Goal: Information Seeking & Learning: Find specific fact

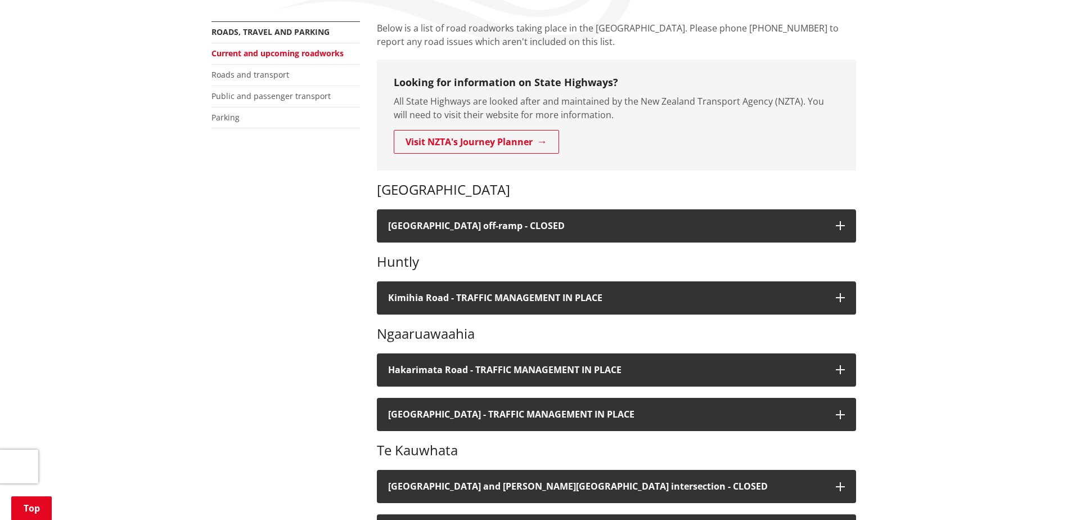
scroll to position [263, 0]
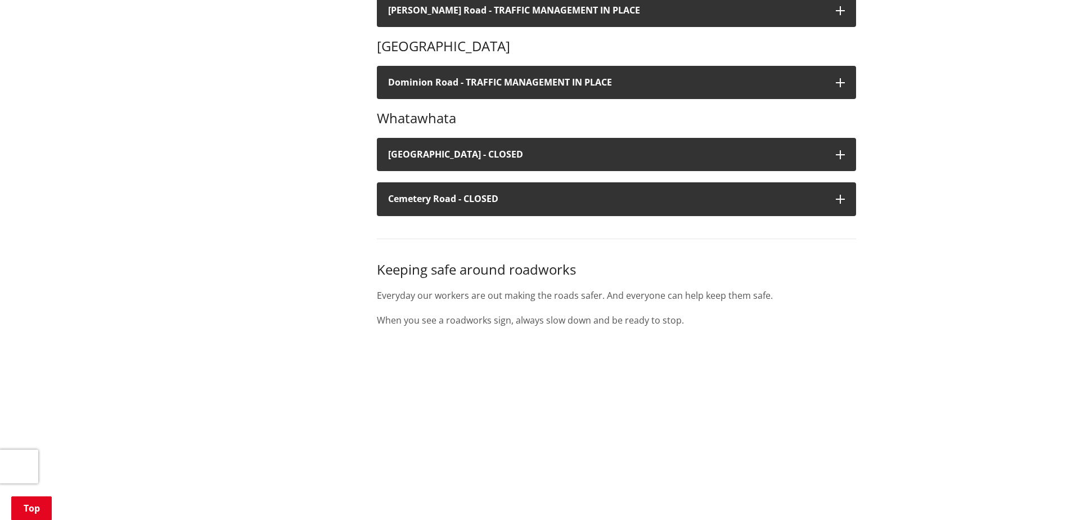
drag, startPoint x: 275, startPoint y: 294, endPoint x: 319, endPoint y: 353, distance: 73.5
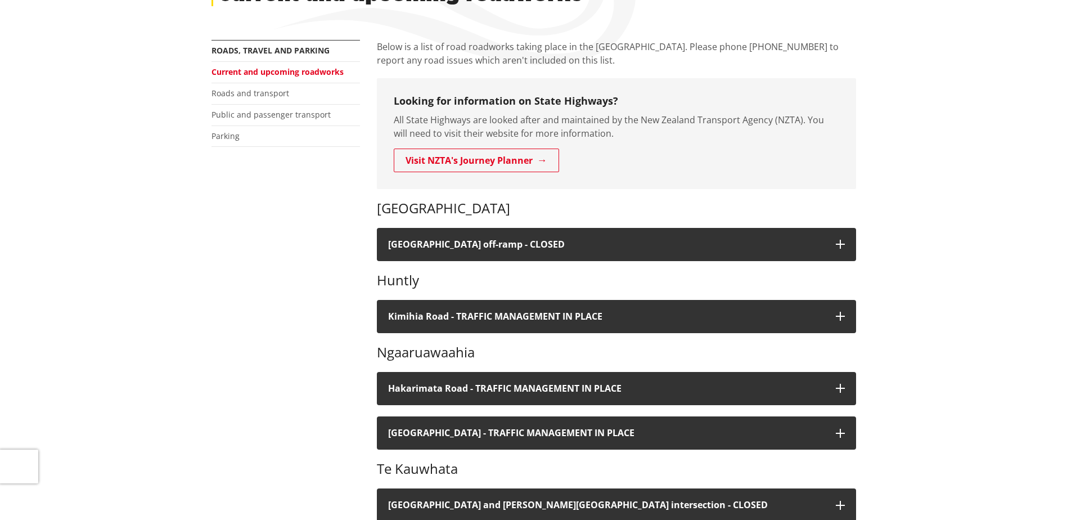
scroll to position [0, 0]
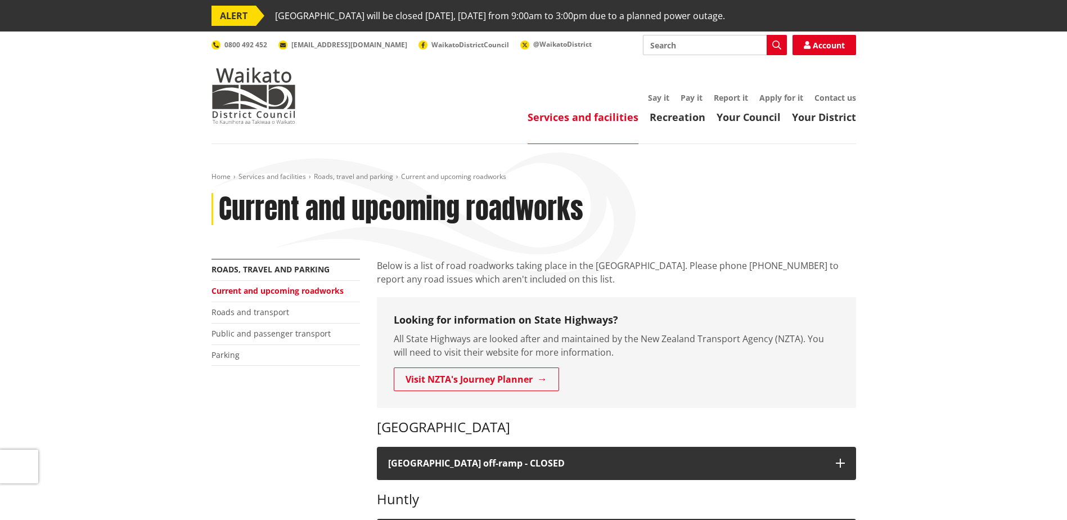
click at [724, 44] on input "Search" at bounding box center [715, 45] width 144 height 20
type input "Puketaha"
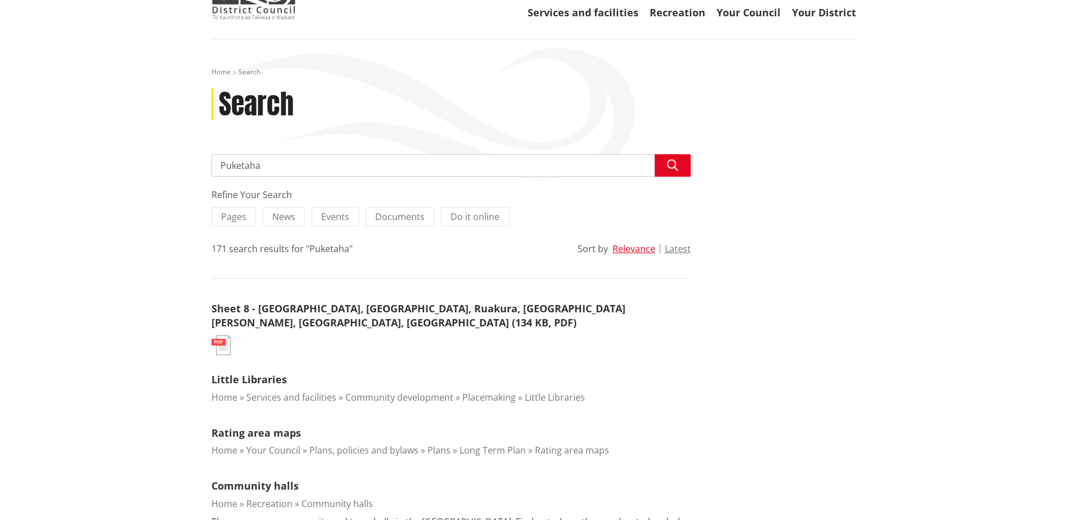
drag, startPoint x: 152, startPoint y: 259, endPoint x: 154, endPoint y: 285, distance: 26.0
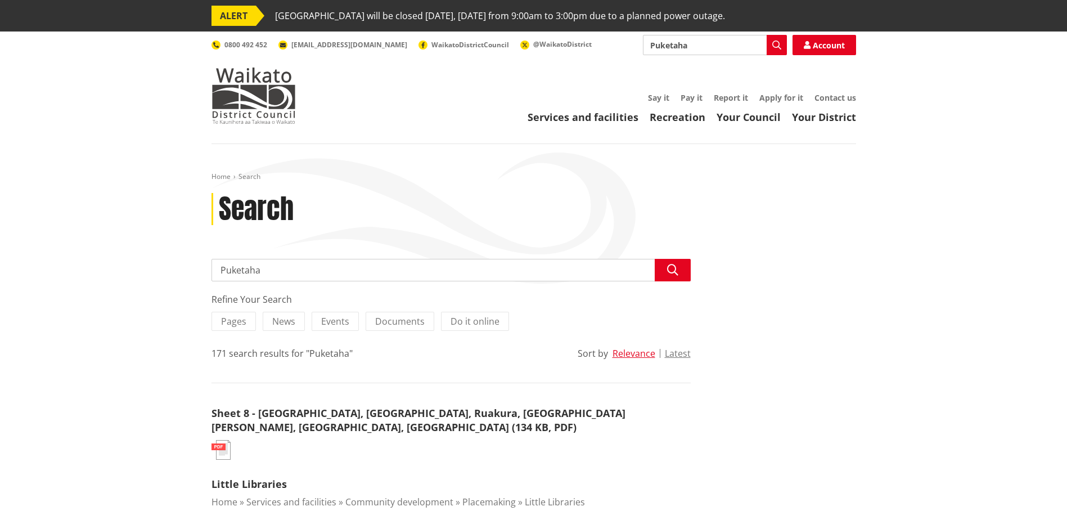
drag, startPoint x: 152, startPoint y: 290, endPoint x: 135, endPoint y: -37, distance: 327.8
click at [355, 263] on input "Puketaha" at bounding box center [450, 270] width 479 height 22
type input "Puketaha Road"
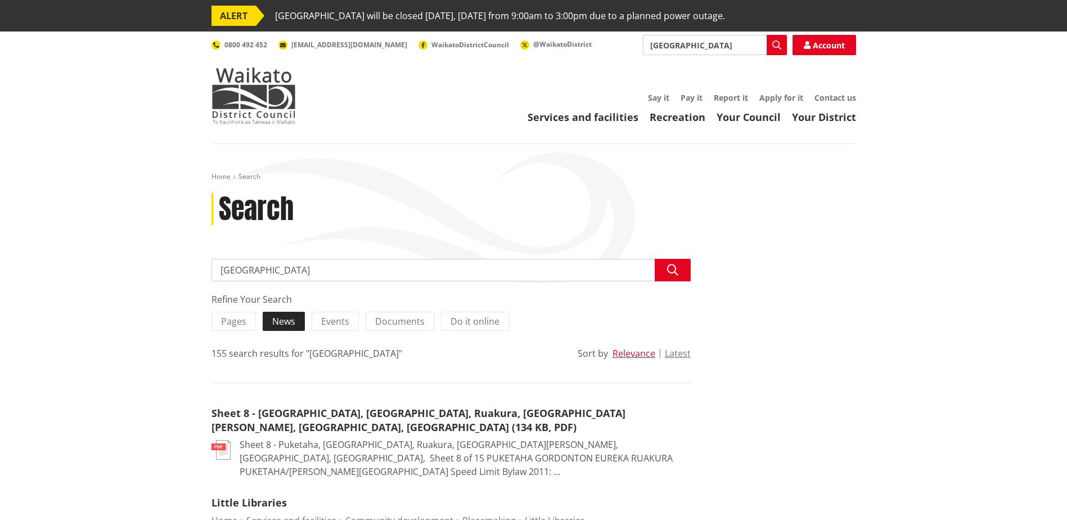
click at [273, 317] on span "News" at bounding box center [283, 321] width 23 height 12
click at [0, 0] on input "News" at bounding box center [0, 0] width 0 height 0
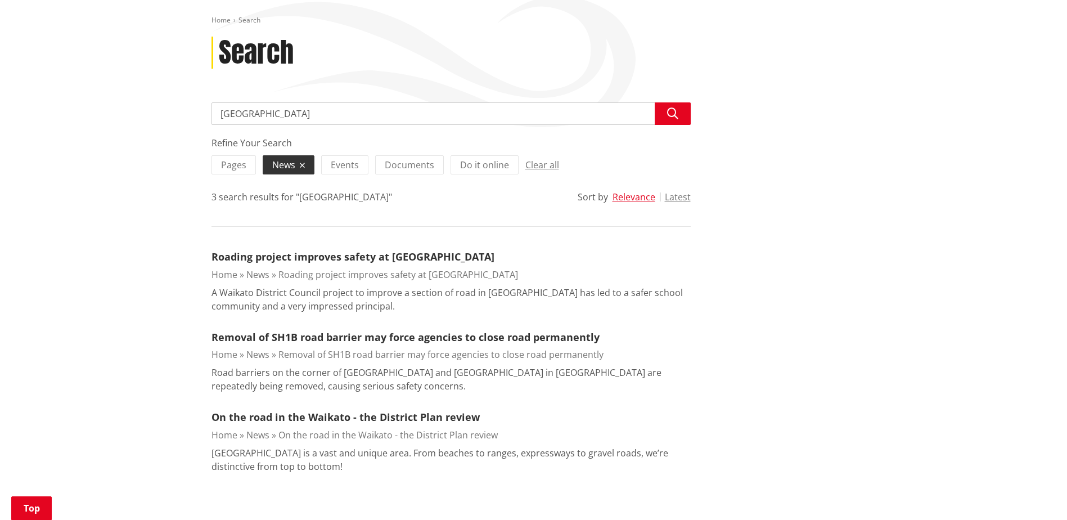
drag, startPoint x: 170, startPoint y: 379, endPoint x: 147, endPoint y: 411, distance: 39.5
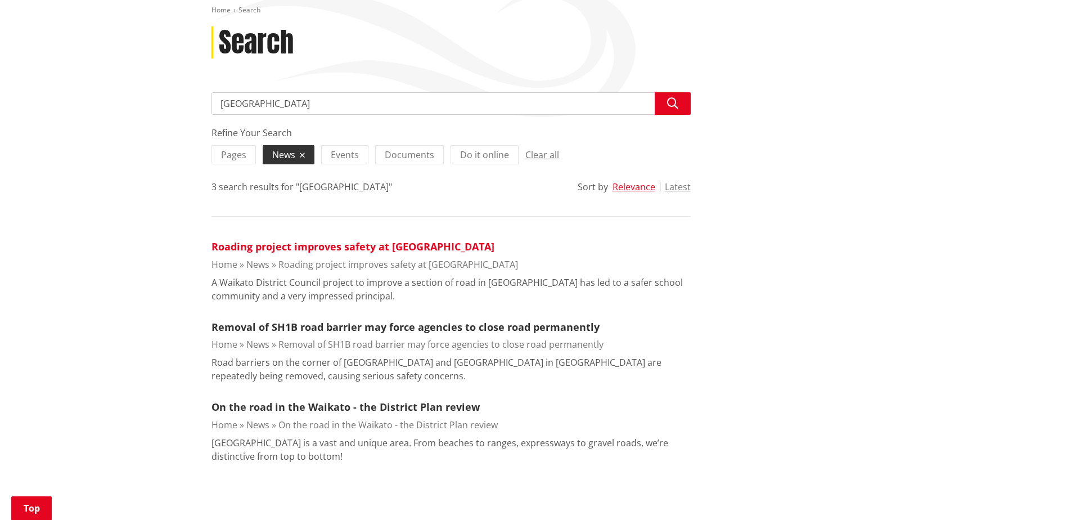
click at [256, 245] on link "Roading project improves safety at Puketaha School" at bounding box center [352, 246] width 283 height 13
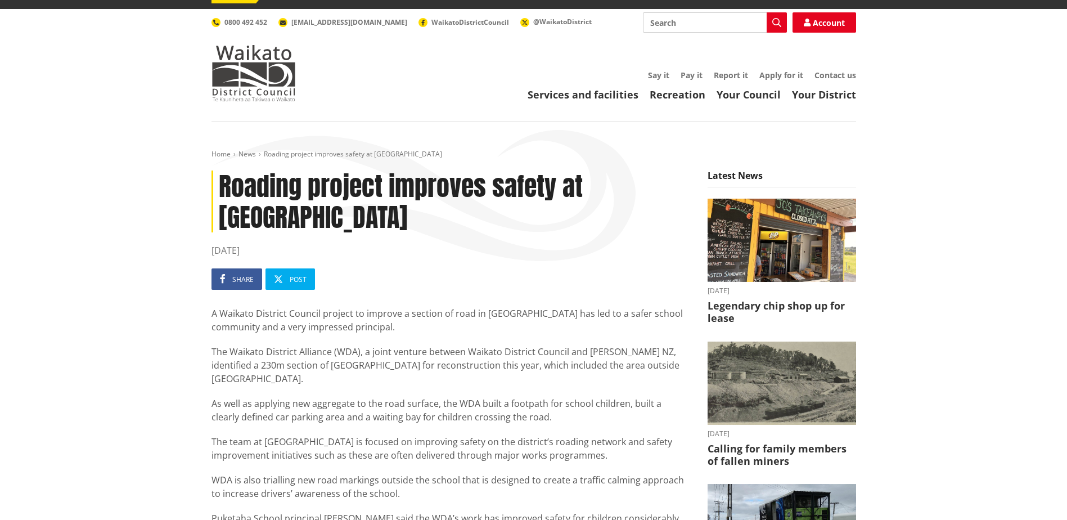
scroll to position [30, 0]
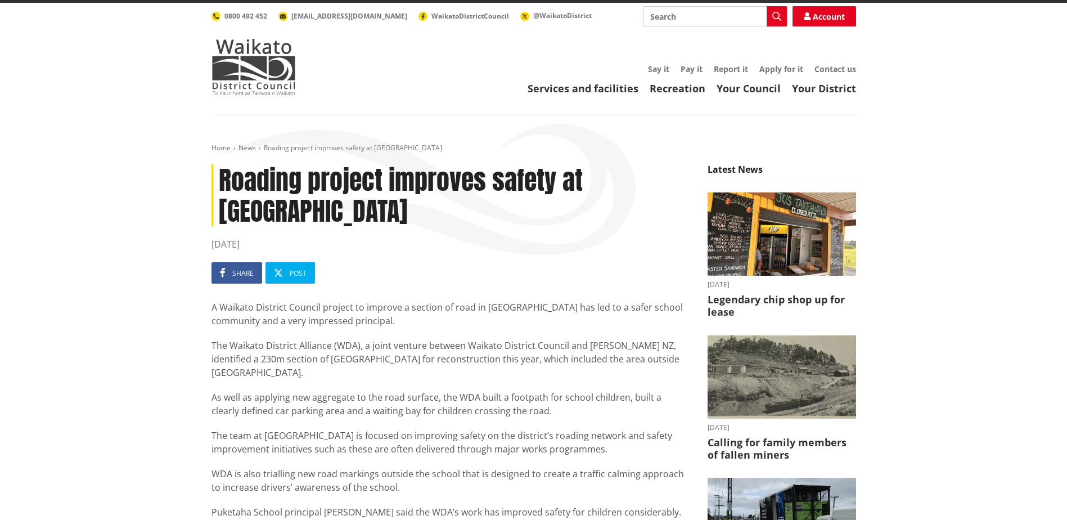
drag, startPoint x: 217, startPoint y: 357, endPoint x: 215, endPoint y: 379, distance: 22.0
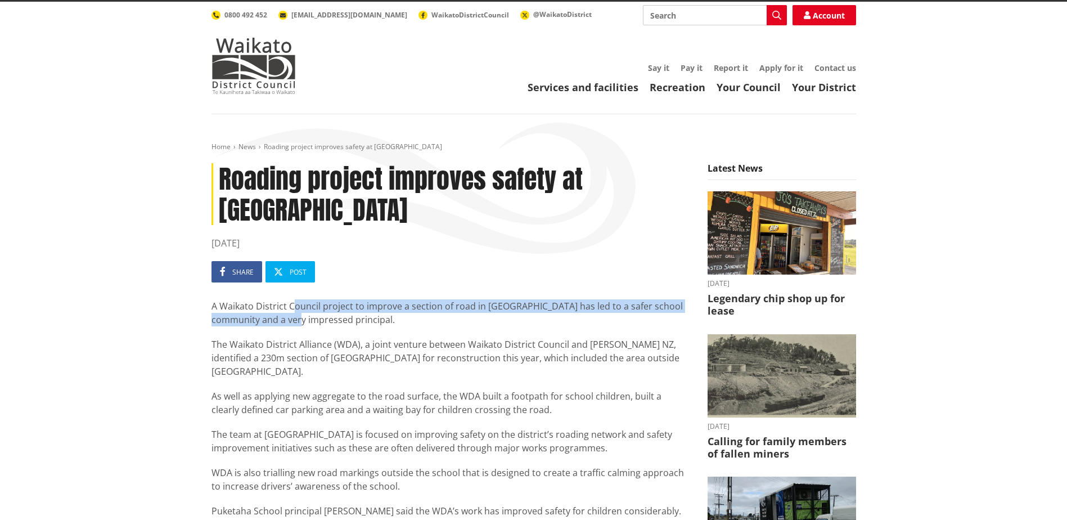
drag, startPoint x: 292, startPoint y: 319, endPoint x: 173, endPoint y: 178, distance: 185.1
click at [292, 311] on p "A Waikato District Council project to improve a section of road in [GEOGRAPHIC_…" at bounding box center [450, 312] width 479 height 27
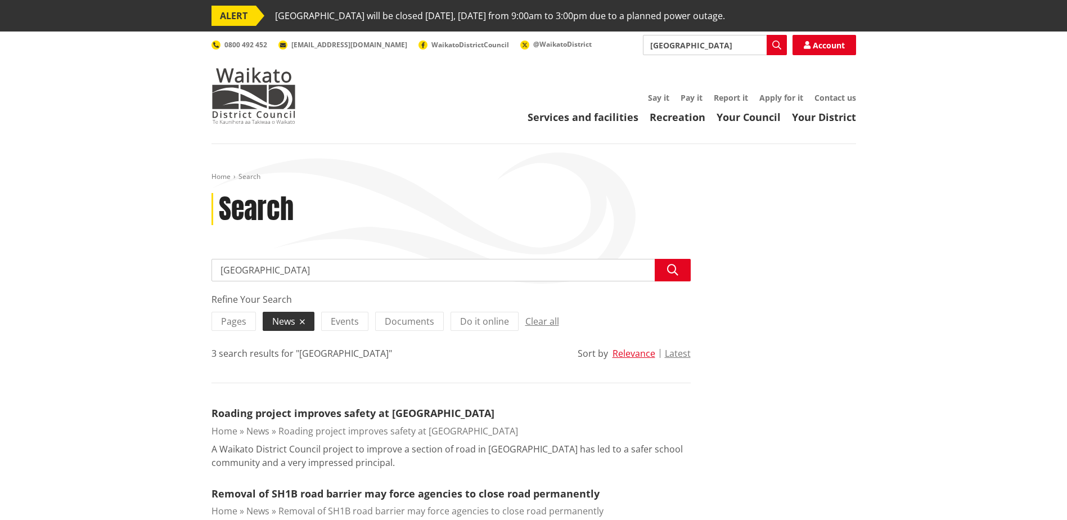
scroll to position [166, 0]
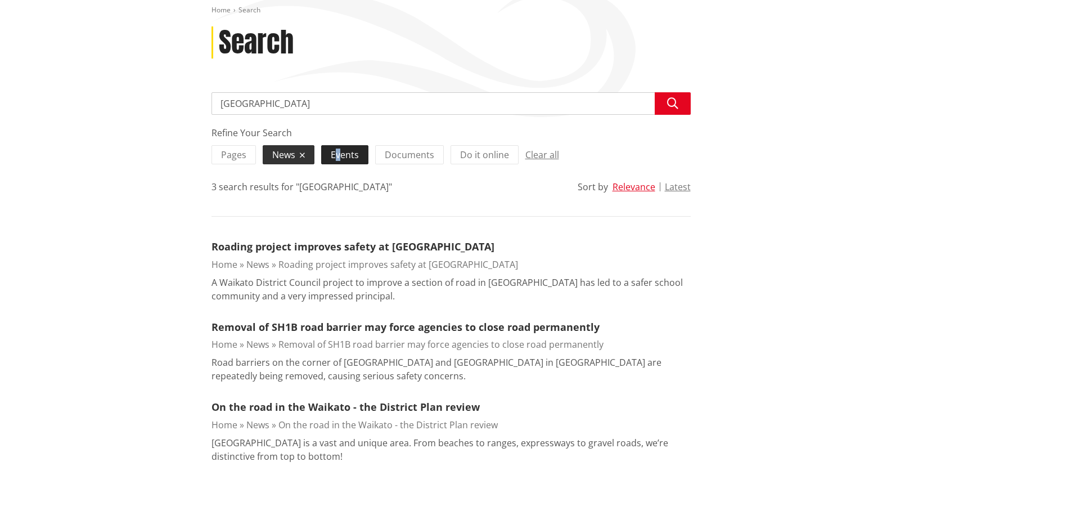
click at [337, 152] on span "Events" at bounding box center [345, 154] width 28 height 12
drag, startPoint x: 337, startPoint y: 152, endPoint x: 347, endPoint y: 162, distance: 13.5
click at [344, 163] on label "Events" at bounding box center [344, 154] width 47 height 19
click at [0, 0] on input "Events" at bounding box center [0, 0] width 0 height 0
click at [350, 157] on span "Events" at bounding box center [345, 154] width 28 height 12
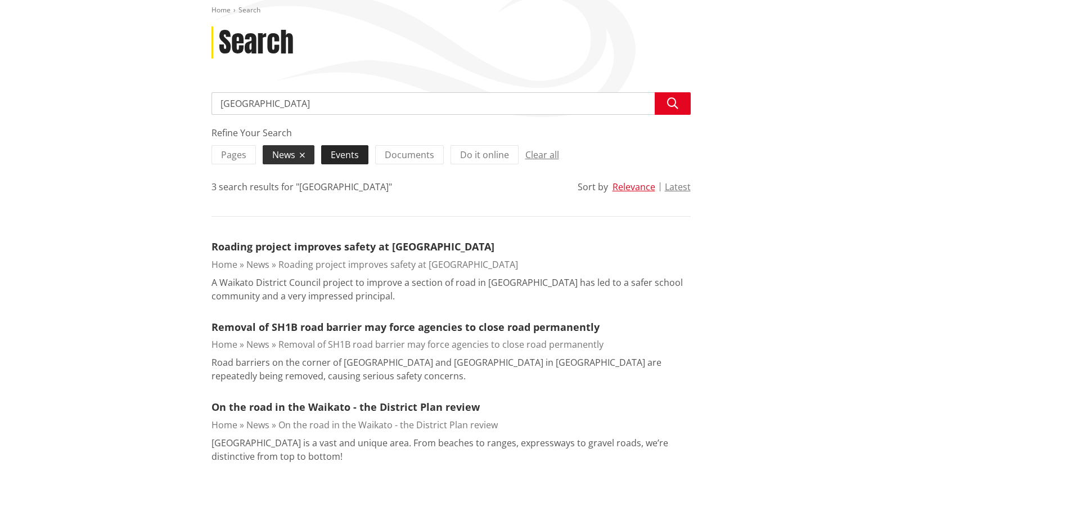
click at [0, 0] on input "Events" at bounding box center [0, 0] width 0 height 0
